Goal: Task Accomplishment & Management: Use online tool/utility

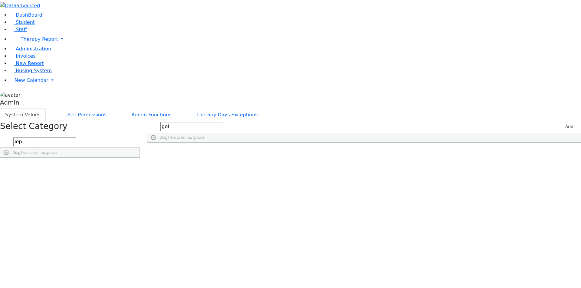
click at [20, 74] on span "Busing System" at bounding box center [34, 71] width 36 height 6
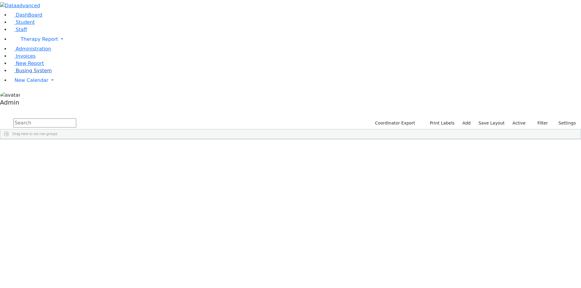
click at [19, 74] on span "Busing System" at bounding box center [34, 71] width 36 height 6
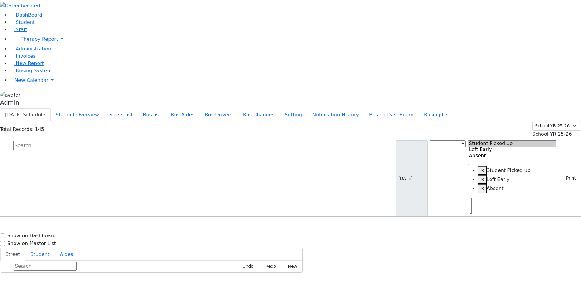
drag, startPoint x: 400, startPoint y: 3, endPoint x: 428, endPoint y: 18, distance: 31.9
click at [428, 109] on div "Today's Schedule Student Overview Street list Bus list Bus Aides Bus Drivers Bu…" at bounding box center [290, 115] width 581 height 13
click at [428, 121] on div "Total Records: 145 Summer YR 25 School YR 25-26 Summer YR 25 School YR 24-25 Su…" at bounding box center [290, 129] width 581 height 17
click at [564, 174] on button "Print" at bounding box center [569, 178] width 20 height 9
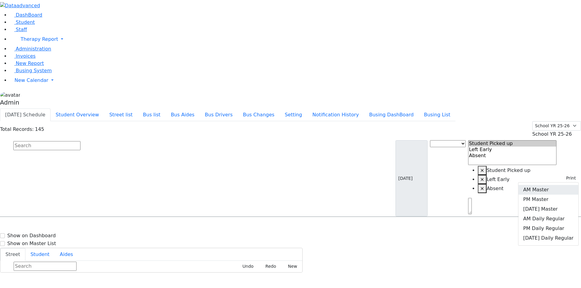
click at [551, 185] on link "AM Master" at bounding box center [548, 190] width 60 height 10
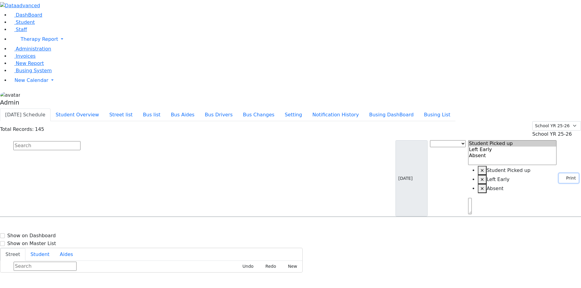
click at [561, 174] on button "Print" at bounding box center [569, 178] width 20 height 9
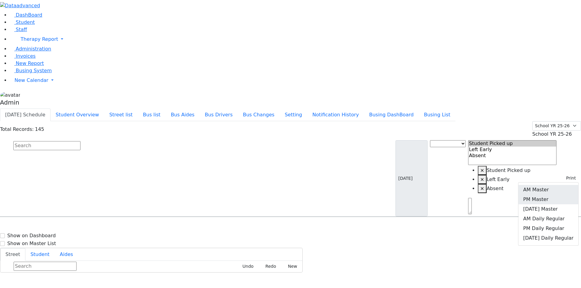
click at [547, 195] on link "PM Master" at bounding box center [548, 200] width 60 height 10
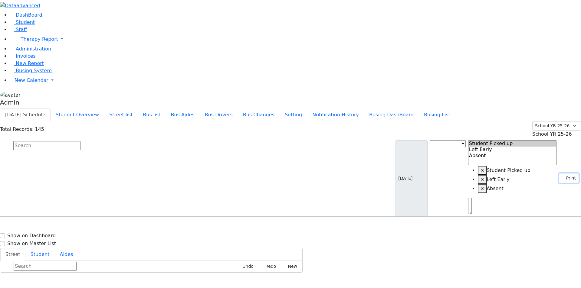
click at [568, 174] on button "Print" at bounding box center [569, 178] width 20 height 9
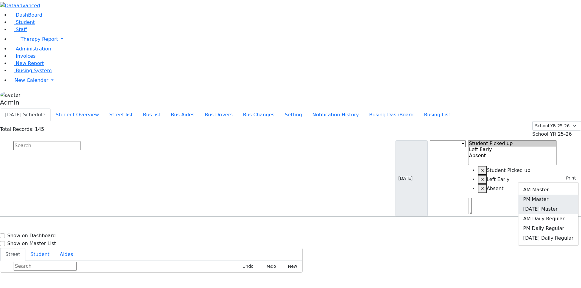
click at [551, 204] on link "Friday Master" at bounding box center [548, 209] width 60 height 10
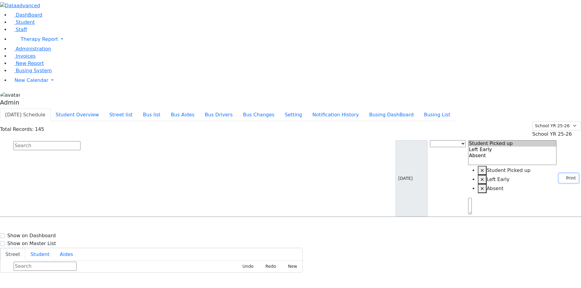
click at [561, 177] on use "button" at bounding box center [561, 177] width 0 height 0
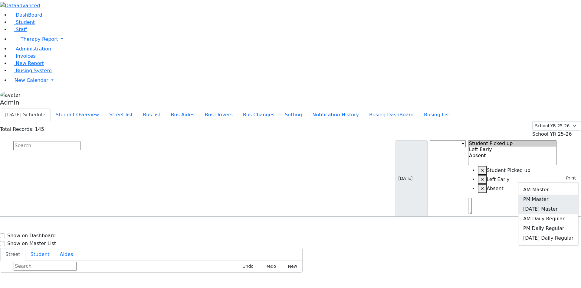
click at [548, 195] on link "PM Master" at bounding box center [548, 200] width 60 height 10
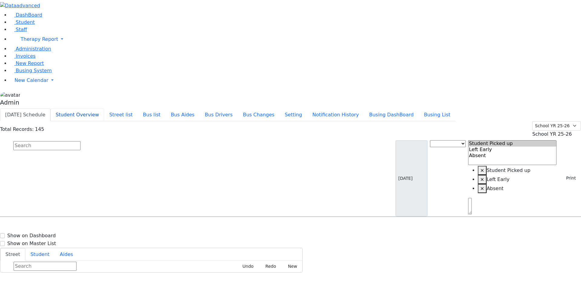
click at [104, 109] on button "Student Overview" at bounding box center [78, 115] width 54 height 13
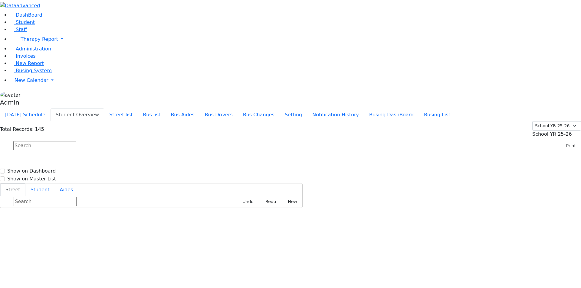
click at [104, 109] on button "Student Overview" at bounding box center [78, 115] width 54 height 13
click at [564, 141] on button "Print" at bounding box center [569, 145] width 20 height 9
click at [549, 155] on link "AM Master" at bounding box center [548, 160] width 60 height 10
select select
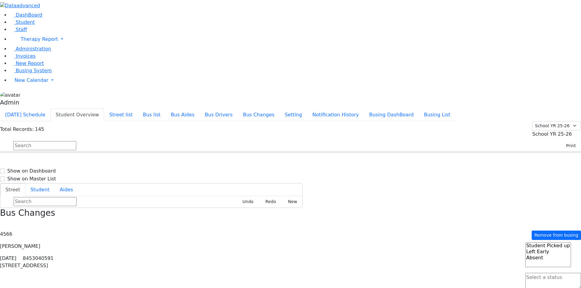
click at [563, 231] on div "Remove from busing Student Picked up Left Early Absent" at bounding box center [553, 261] width 56 height 61
click at [0, 223] on use "button" at bounding box center [0, 223] width 0 height 0
click at [564, 141] on button "Print" at bounding box center [569, 145] width 20 height 9
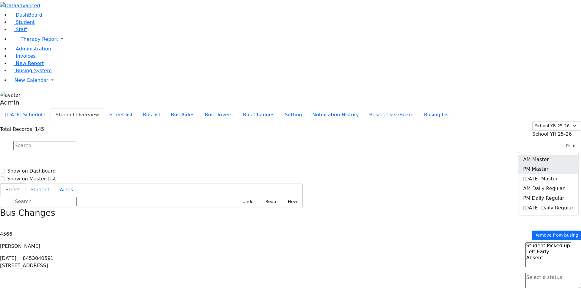
click at [545, 165] on link "PM Master" at bounding box center [548, 170] width 60 height 10
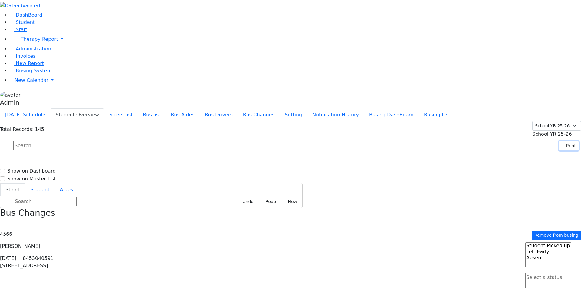
click at [565, 141] on button "Print" at bounding box center [569, 145] width 20 height 9
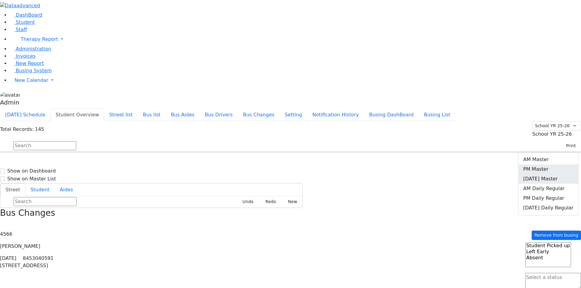
click at [549, 174] on link "Friday Master" at bounding box center [548, 179] width 60 height 10
